Goal: Task Accomplishment & Management: Use online tool/utility

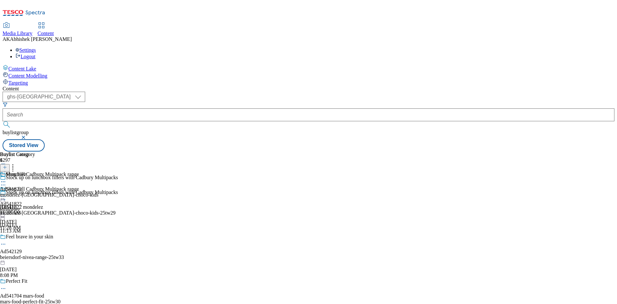
select select "ghs-[GEOGRAPHIC_DATA]"
click at [162, 108] on input "text" at bounding box center [309, 114] width 612 height 13
click at [27, 135] on button "button" at bounding box center [24, 137] width 6 height 4
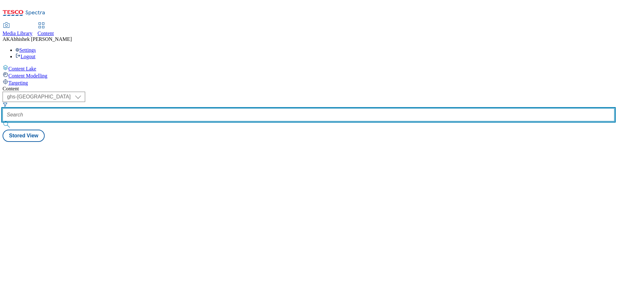
click at [170, 108] on input "text" at bounding box center [309, 114] width 612 height 13
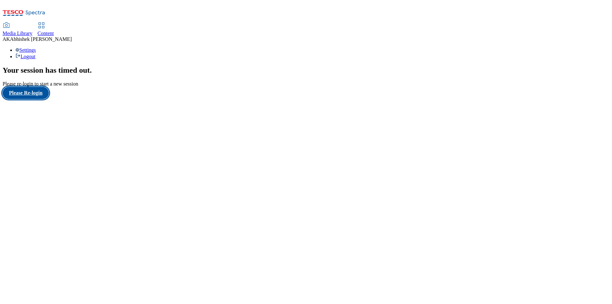
click at [45, 99] on button "Please Re-login" at bounding box center [26, 93] width 46 height 12
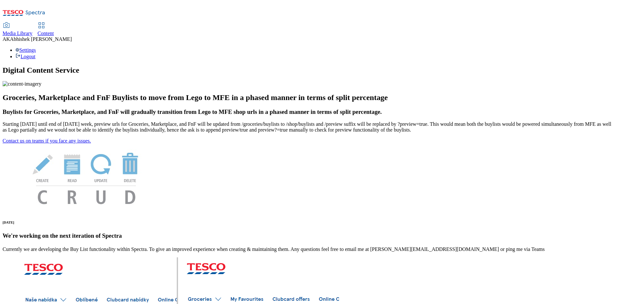
click at [54, 31] on span "Content" at bounding box center [46, 33] width 16 height 5
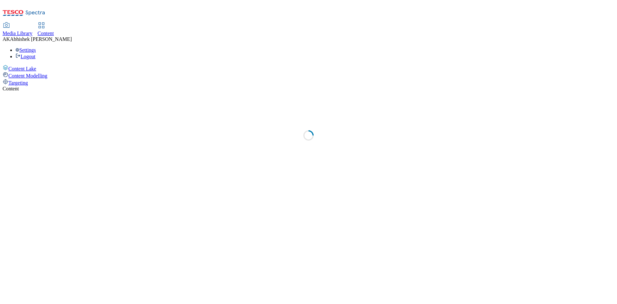
select select "ghs-[GEOGRAPHIC_DATA]"
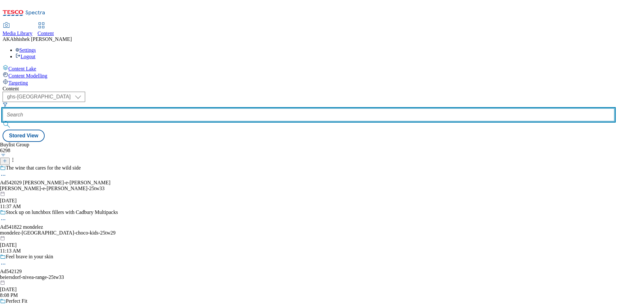
click at [143, 108] on input "text" at bounding box center [309, 114] width 612 height 13
click at [159, 108] on input "text" at bounding box center [309, 114] width 612 height 13
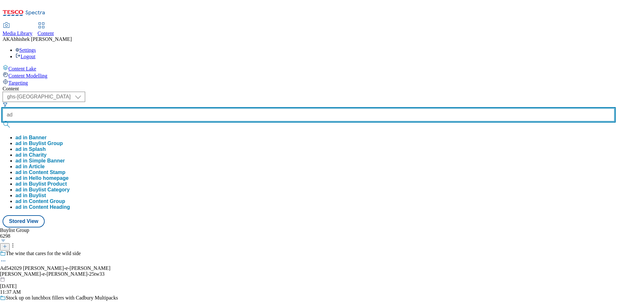
paste input "542127"
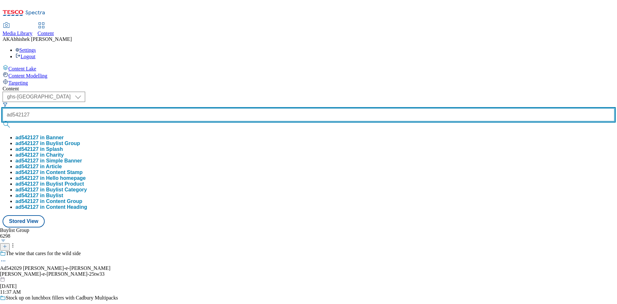
type input "ad542127"
click at [3, 121] on button "submit" at bounding box center [7, 124] width 9 height 6
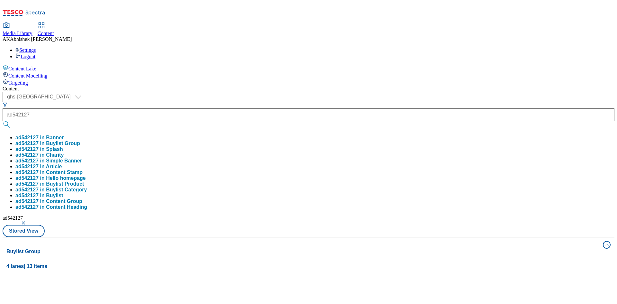
click at [298, 92] on div "( optional ) ghs-roi ghs-uk ghs-uk ad542127 ad542127 in Banner ad542127 in Buyl…" at bounding box center [309, 164] width 612 height 145
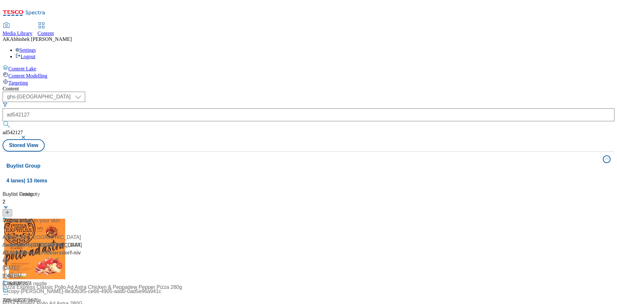
click at [83, 216] on div "With up to 72h moisture" at bounding box center [43, 224] width 80 height 17
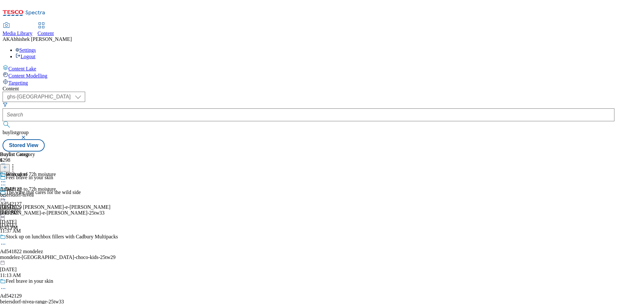
click at [6, 181] on icon at bounding box center [3, 184] width 6 height 6
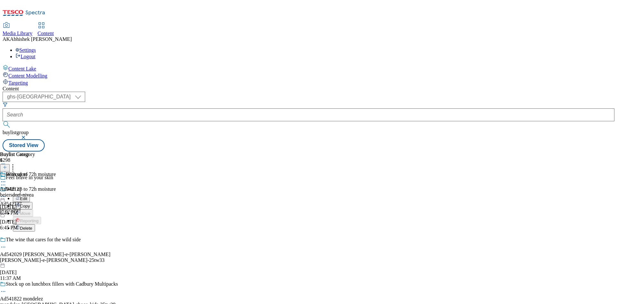
click at [27, 196] on span "Edit" at bounding box center [23, 198] width 7 height 5
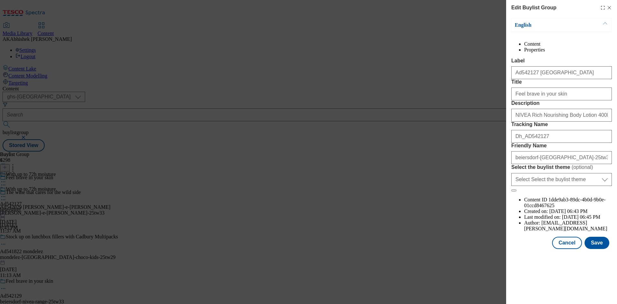
scroll to position [263, 0]
click at [591, 249] on div "English Content Properties Label Ad542127 beiersdorf Title Feel brave in your s…" at bounding box center [561, 133] width 101 height 231
click at [592, 249] on button "Save" at bounding box center [596, 242] width 25 height 12
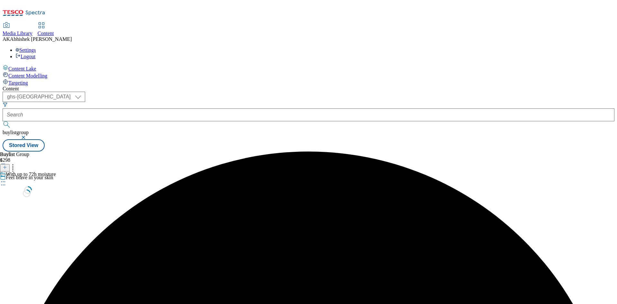
scroll to position [0, 0]
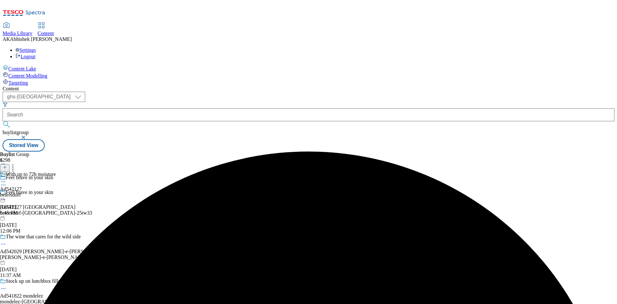
click at [6, 178] on icon at bounding box center [3, 181] width 6 height 6
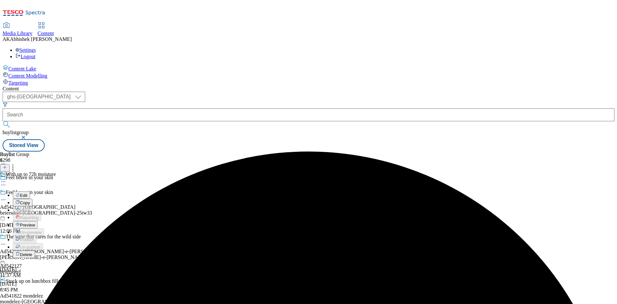
click at [27, 193] on span "Edit" at bounding box center [23, 195] width 7 height 5
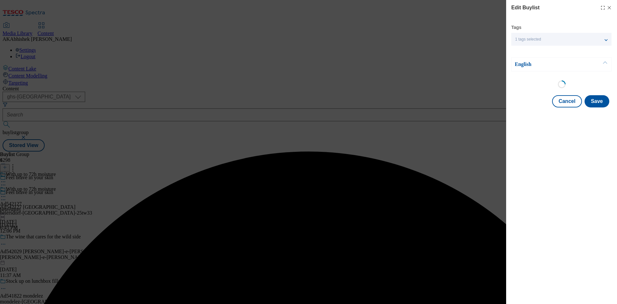
select select "tactical"
select select "supplier funded short term 1-3 weeks"
select select "dunnhumby"
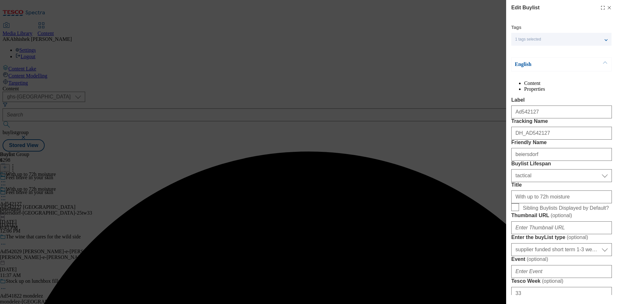
select select "Banner"
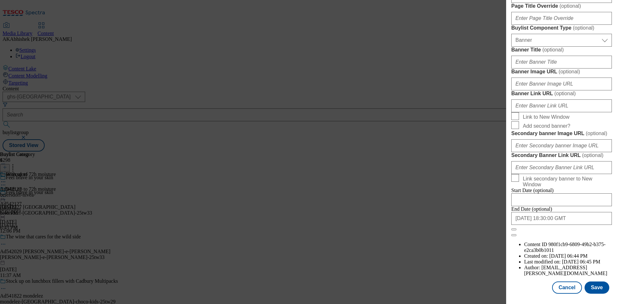
scroll to position [631, 0]
click at [567, 225] on input "[DATE] 18:30:00 GMT" at bounding box center [561, 218] width 101 height 13
select select "2026"
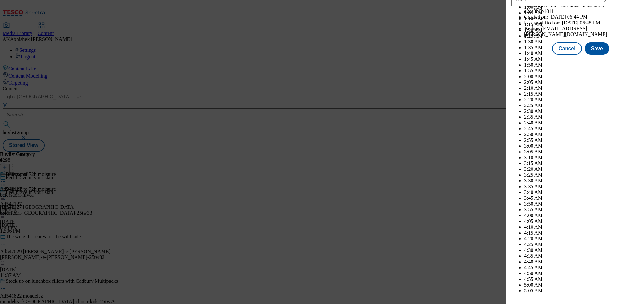
scroll to position [2635, 0]
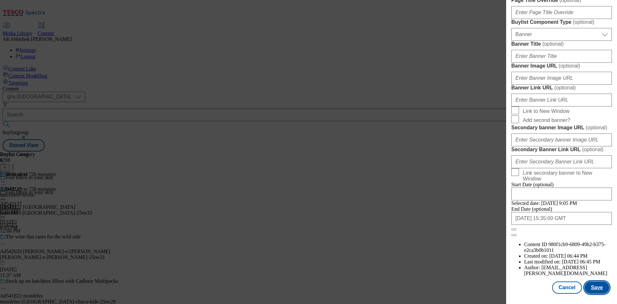
click at [591, 290] on button "Save" at bounding box center [596, 287] width 25 height 12
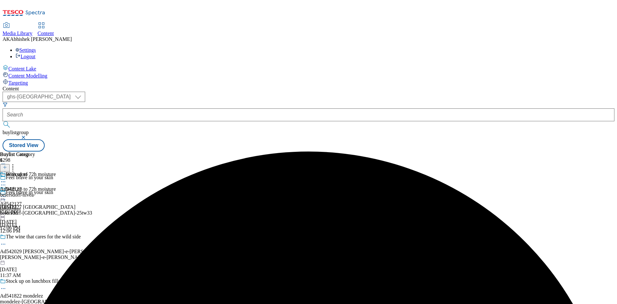
click at [6, 178] on icon at bounding box center [3, 181] width 6 height 6
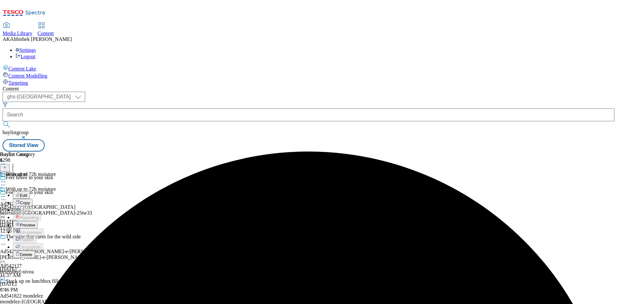
click at [30, 191] on button "Edit" at bounding box center [21, 194] width 17 height 7
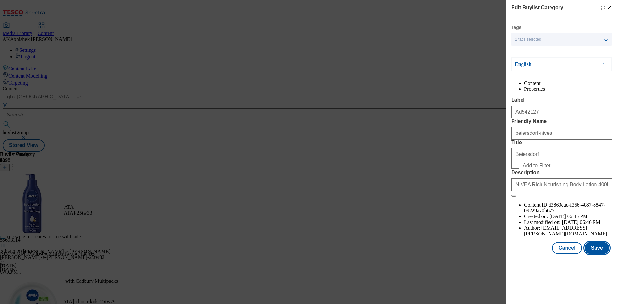
click at [594, 254] on button "Save" at bounding box center [596, 248] width 25 height 12
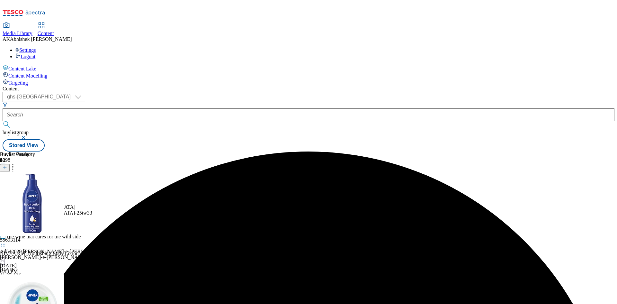
click at [4, 196] on circle at bounding box center [3, 196] width 1 height 1
click at [35, 237] on span "Preview" at bounding box center [27, 239] width 15 height 5
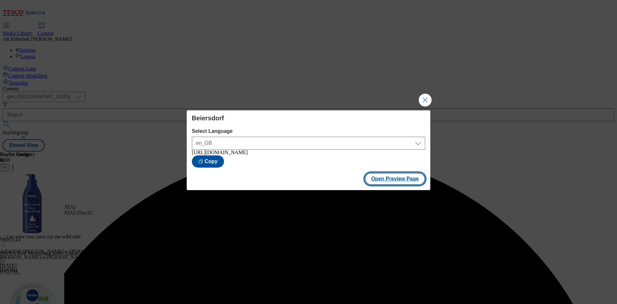
click at [396, 185] on button "Open Preview Page" at bounding box center [395, 178] width 61 height 12
click at [428, 98] on button "Close Modal" at bounding box center [425, 99] width 13 height 13
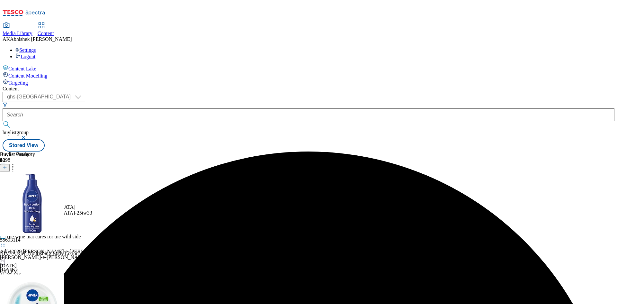
click at [6, 193] on icon at bounding box center [3, 196] width 6 height 6
click at [34, 259] on span "Publish" at bounding box center [27, 261] width 14 height 5
